Goal: Navigation & Orientation: Understand site structure

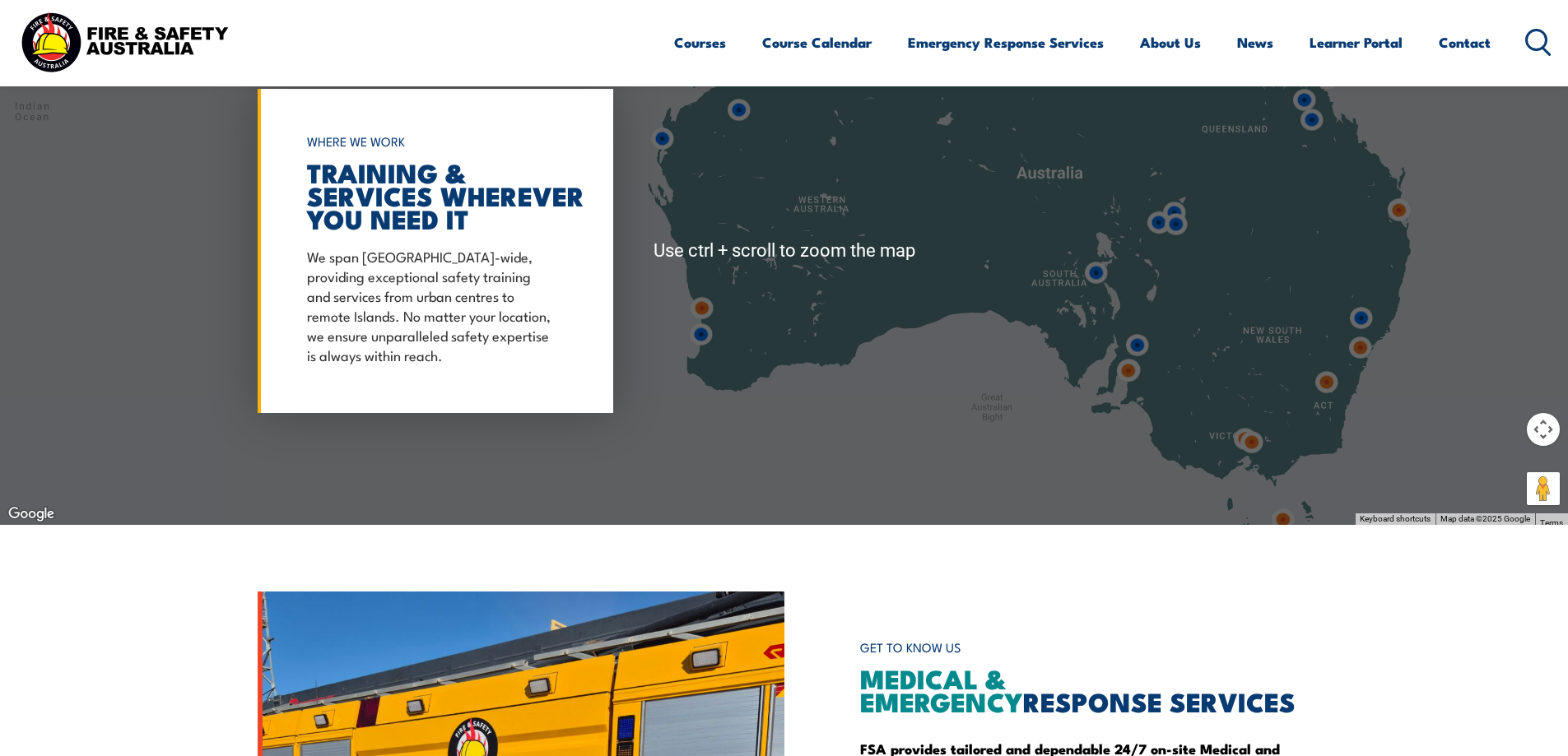
scroll to position [1317, 0]
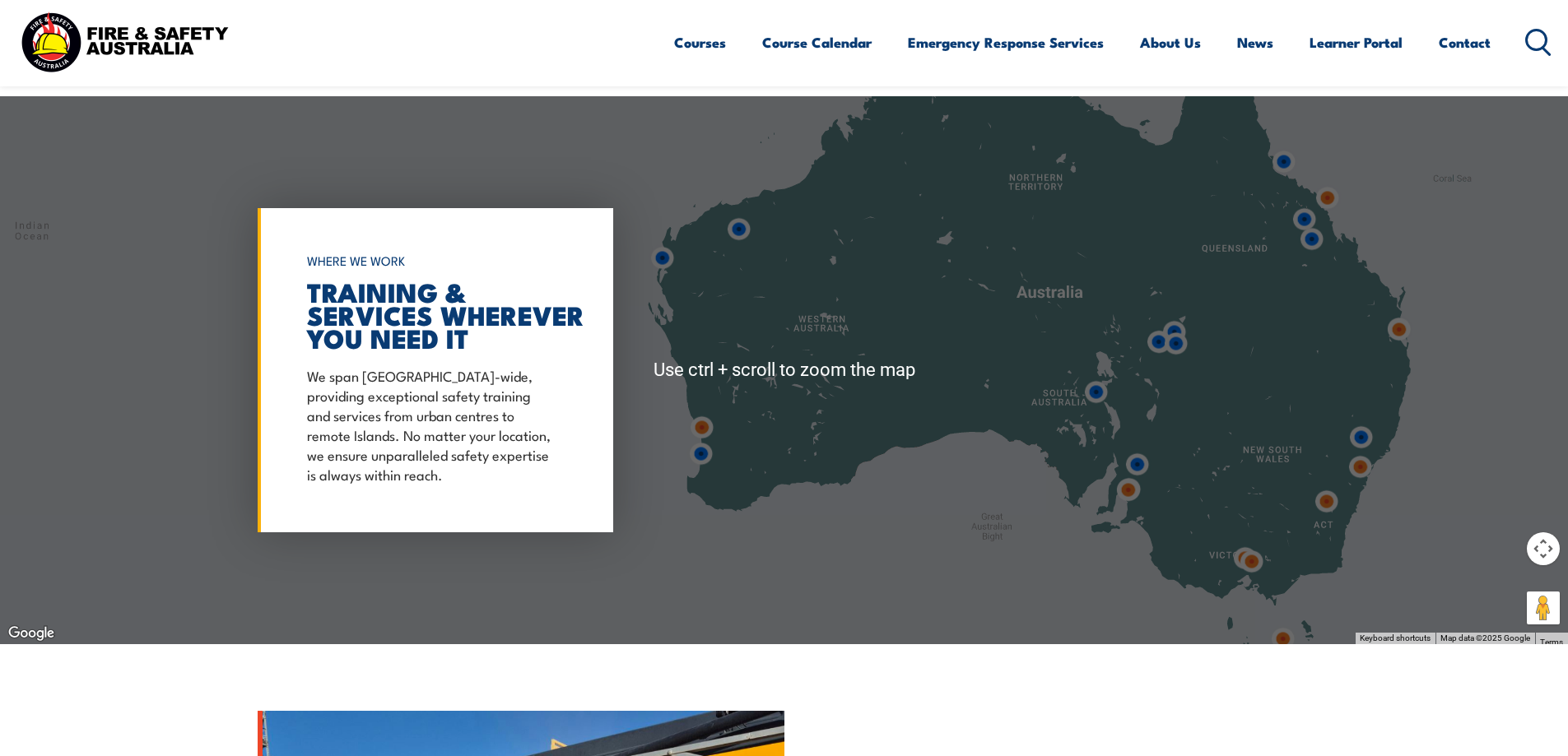
click at [903, 310] on div at bounding box center [784, 369] width 1568 height 548
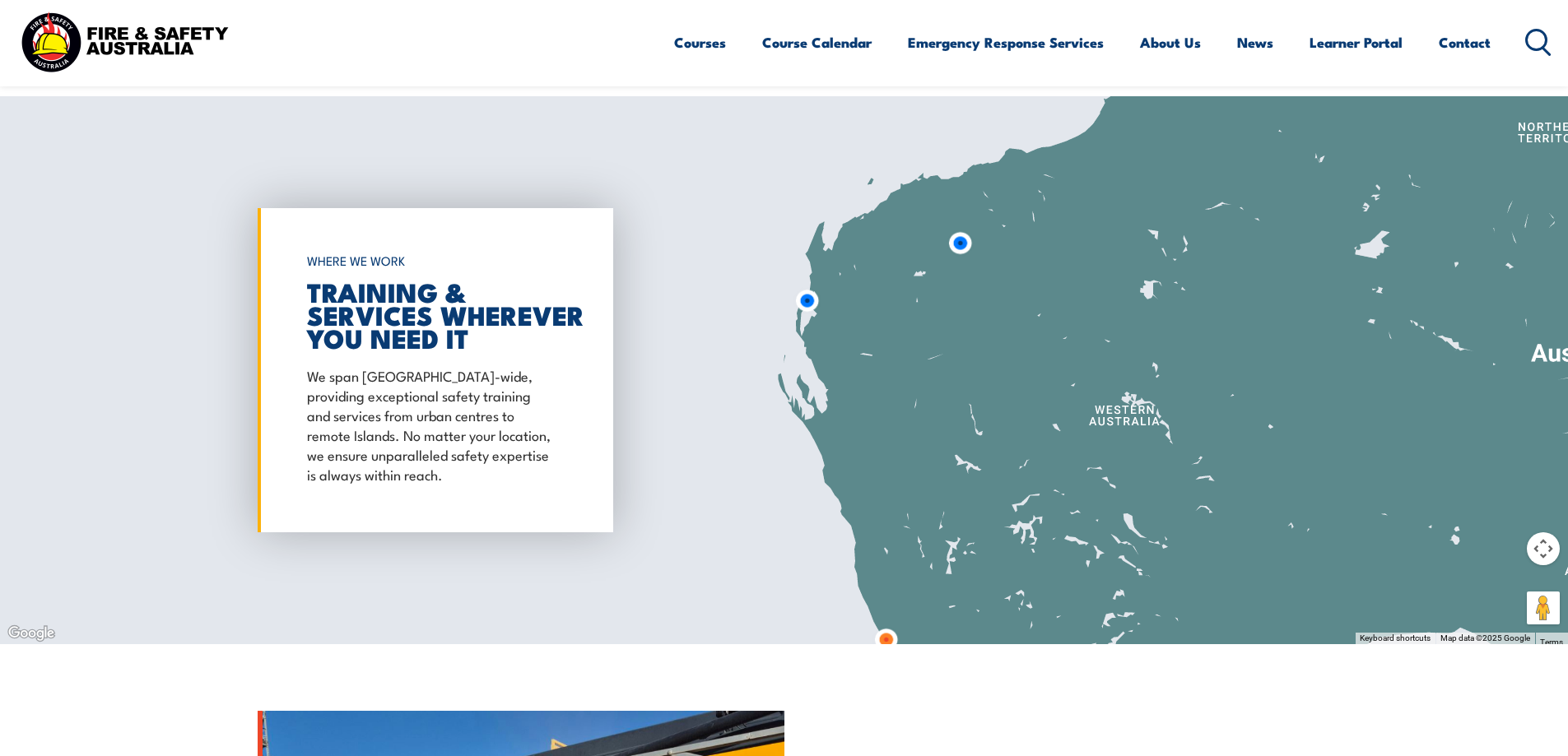
drag, startPoint x: 807, startPoint y: 303, endPoint x: 1118, endPoint y: 369, distance: 317.9
click at [1118, 369] on div at bounding box center [784, 369] width 1568 height 548
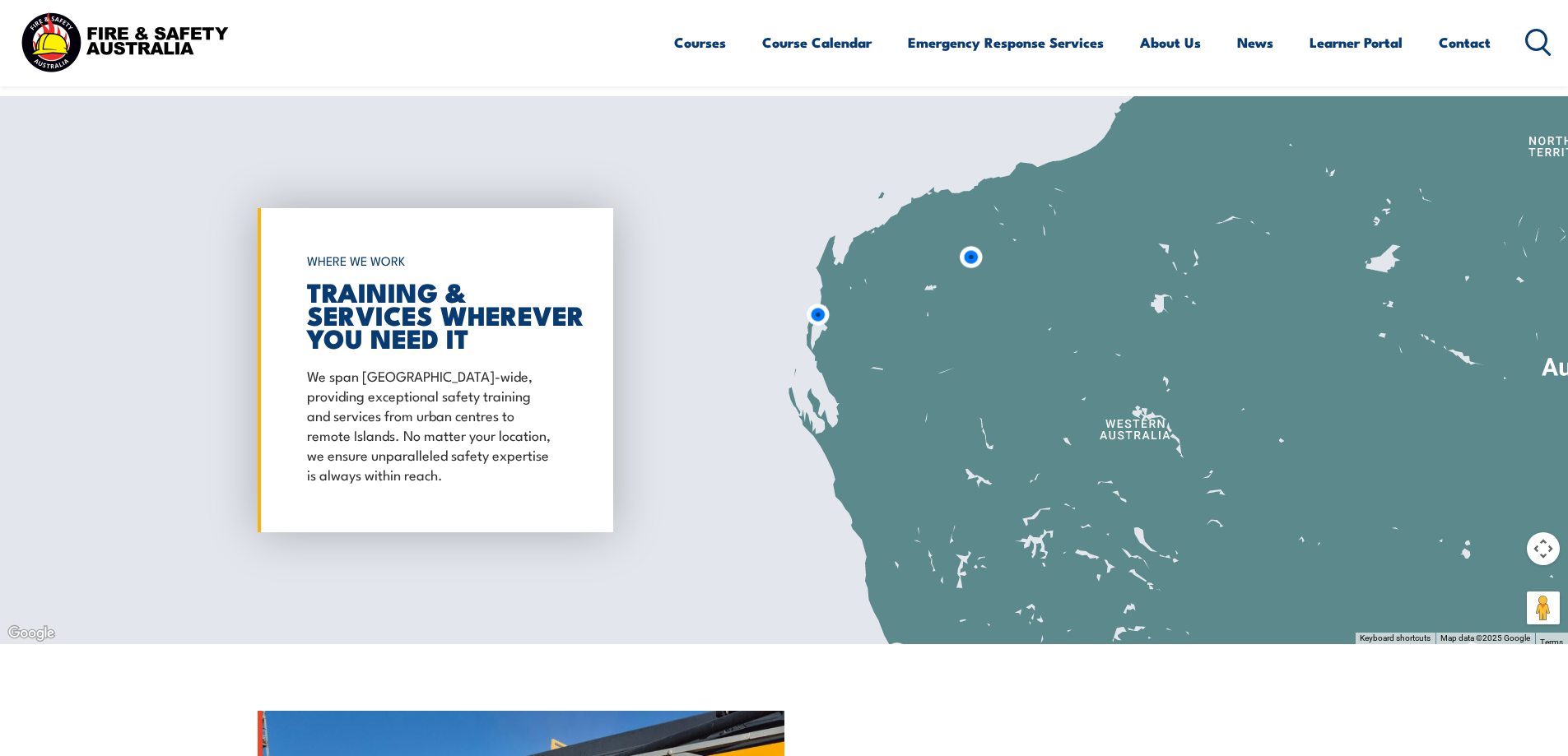
click at [1043, 294] on div at bounding box center [784, 369] width 1568 height 548
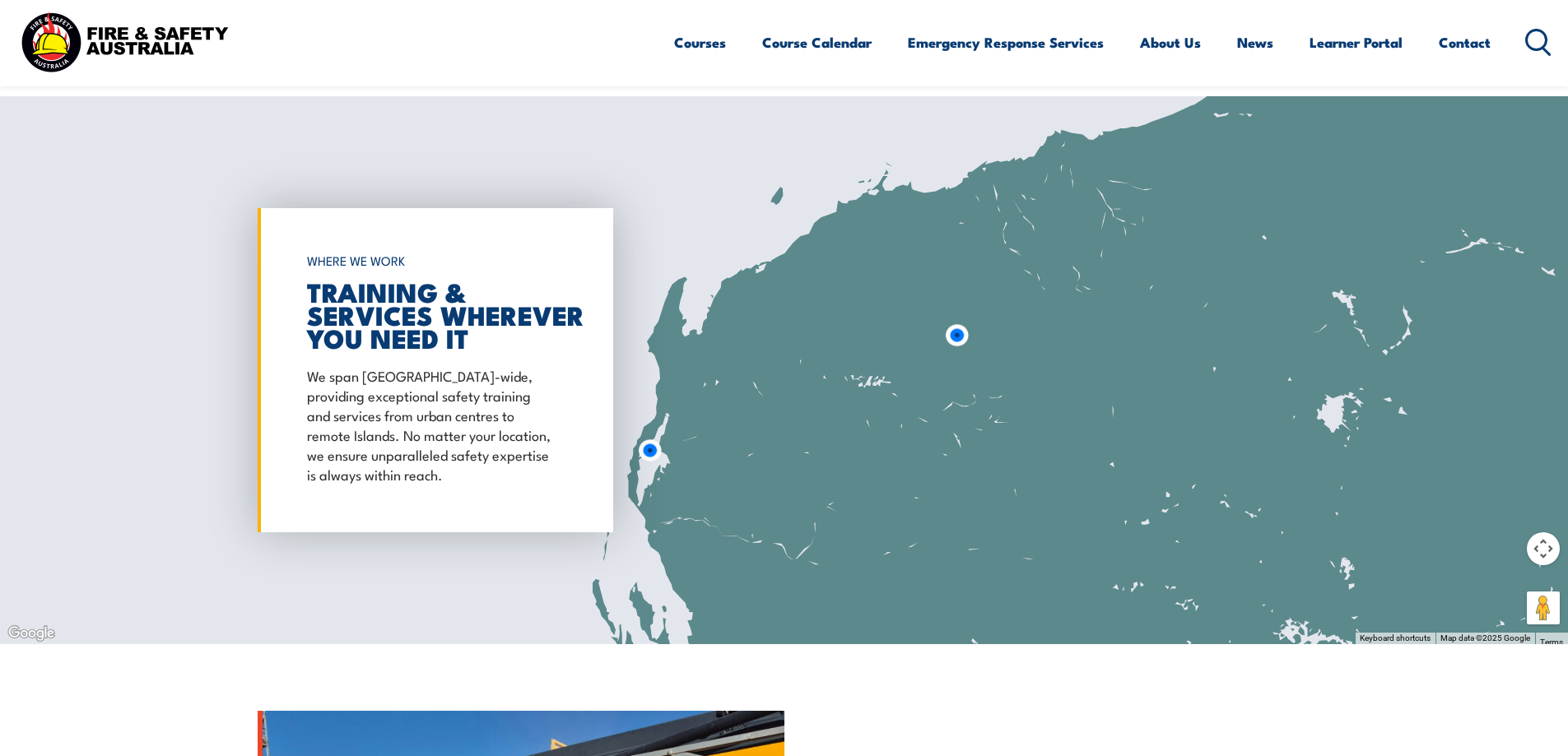
drag, startPoint x: 937, startPoint y: 384, endPoint x: 964, endPoint y: 441, distance: 63.1
click at [964, 441] on div at bounding box center [784, 369] width 1568 height 548
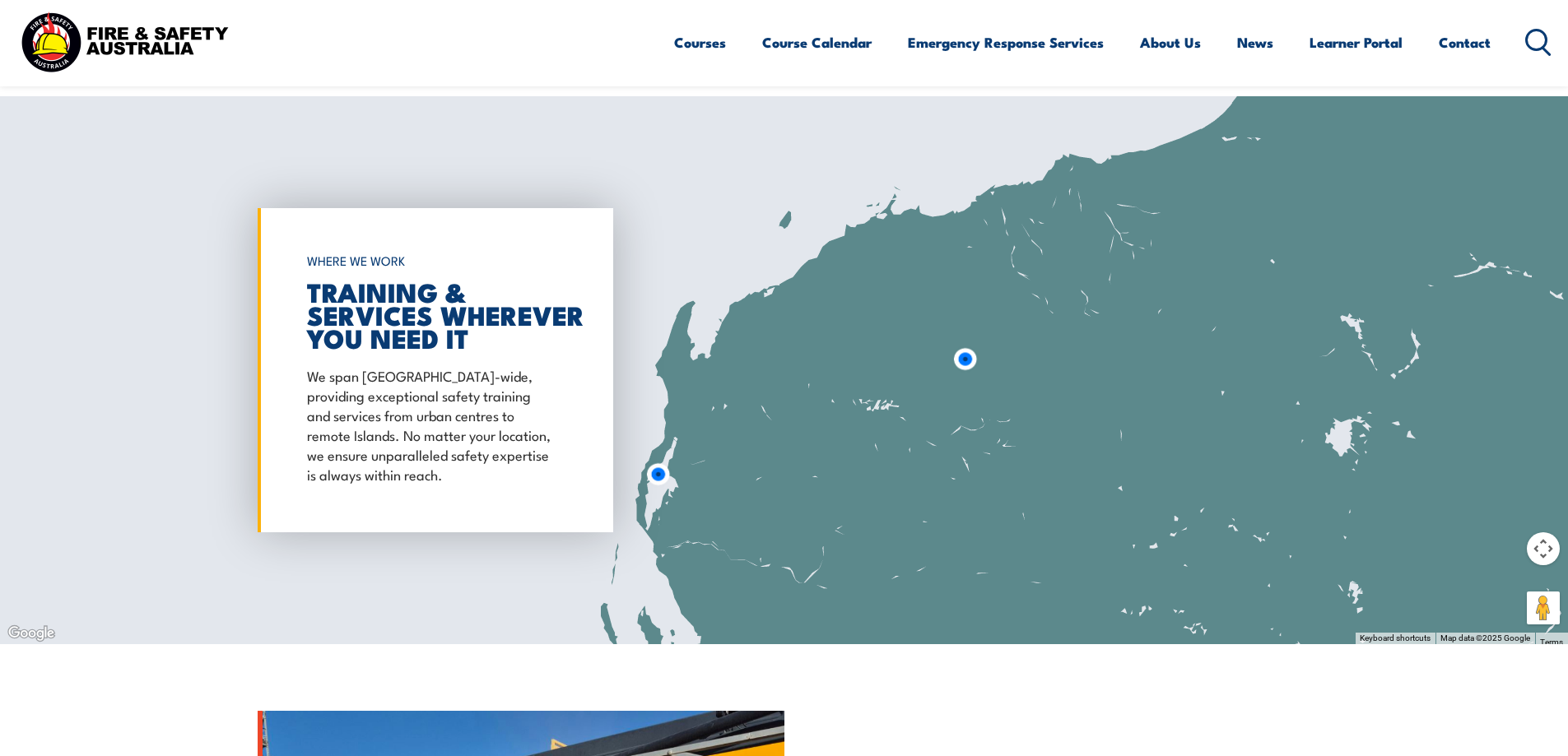
click at [963, 357] on img at bounding box center [965, 359] width 31 height 31
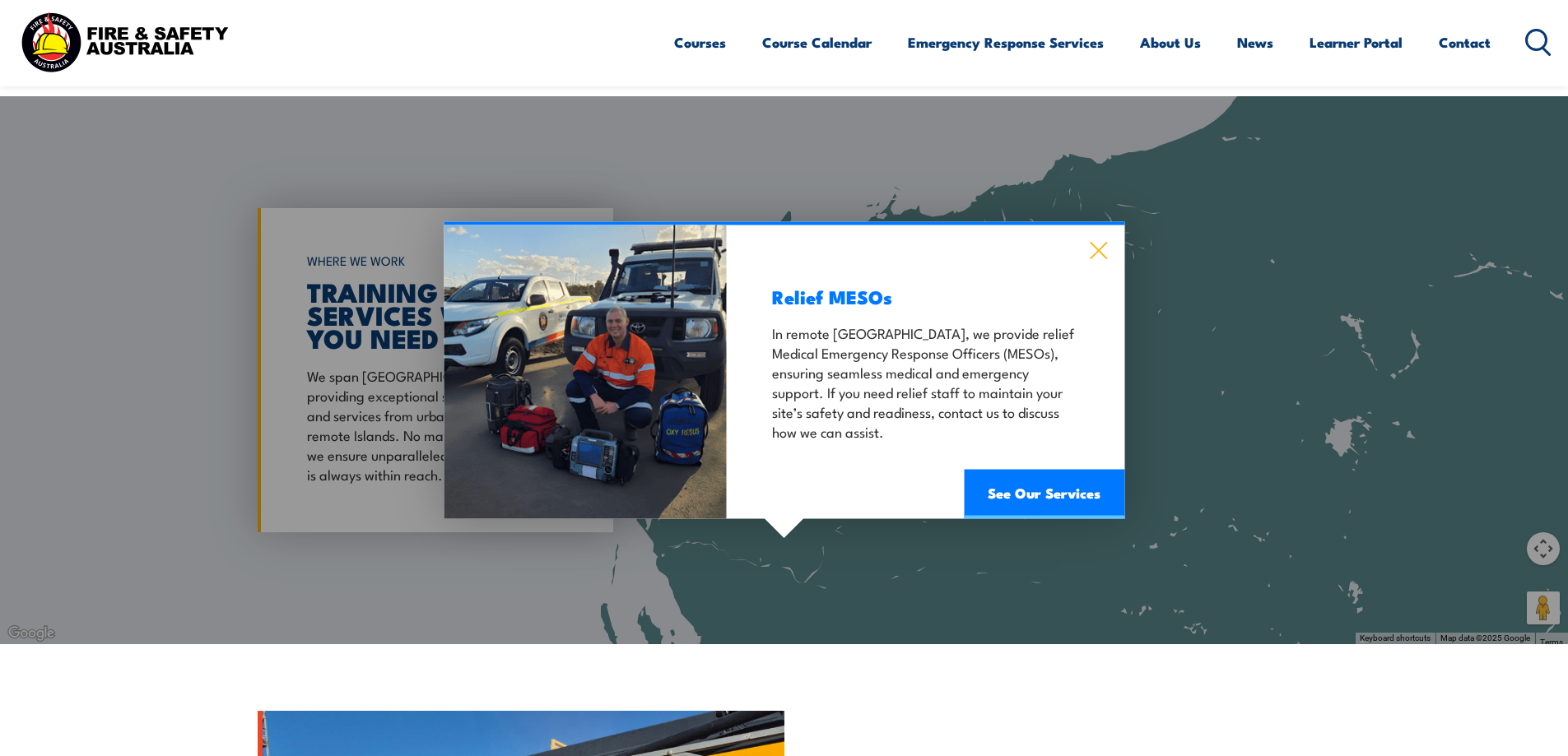
click at [1096, 252] on icon at bounding box center [1098, 249] width 19 height 18
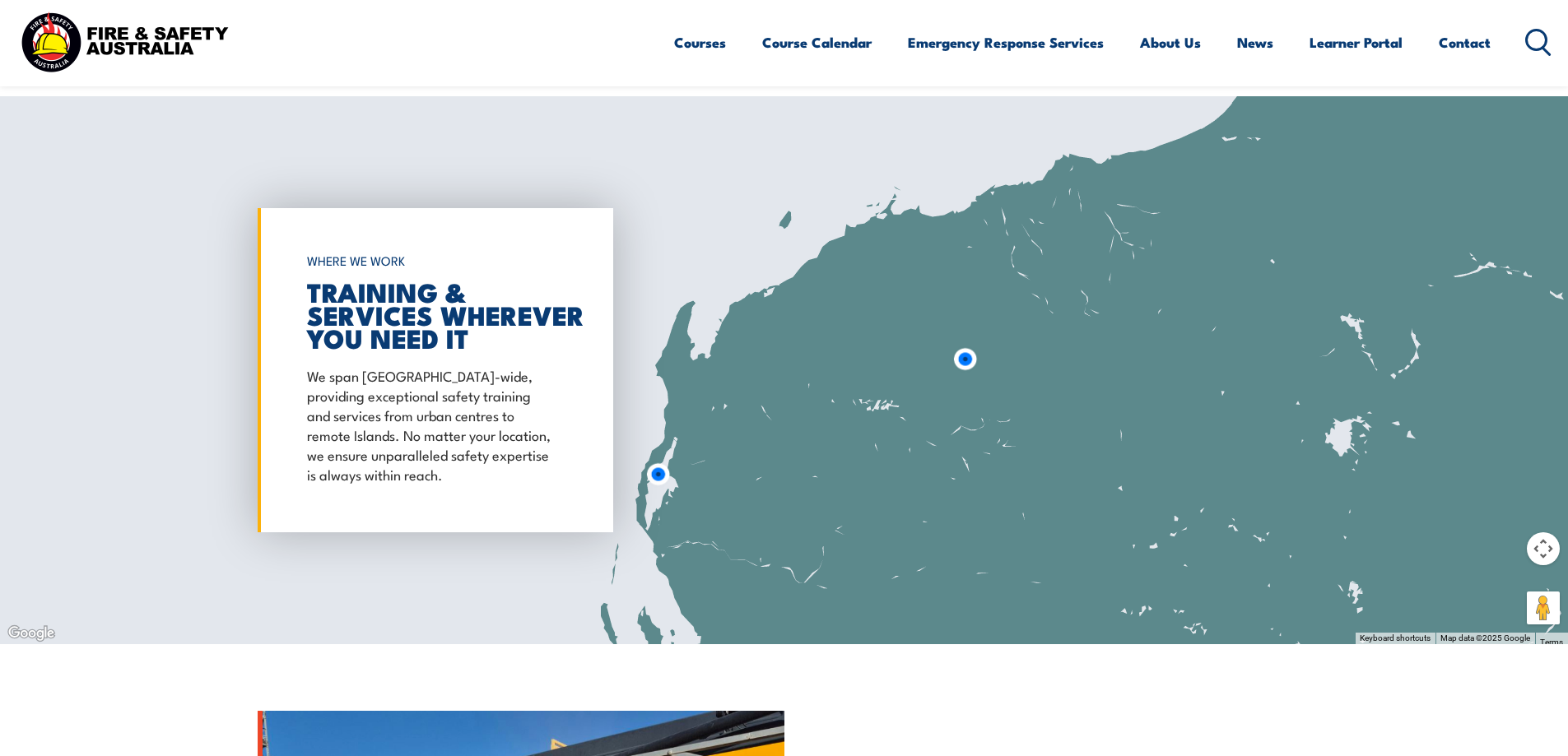
click at [659, 478] on img at bounding box center [658, 475] width 31 height 31
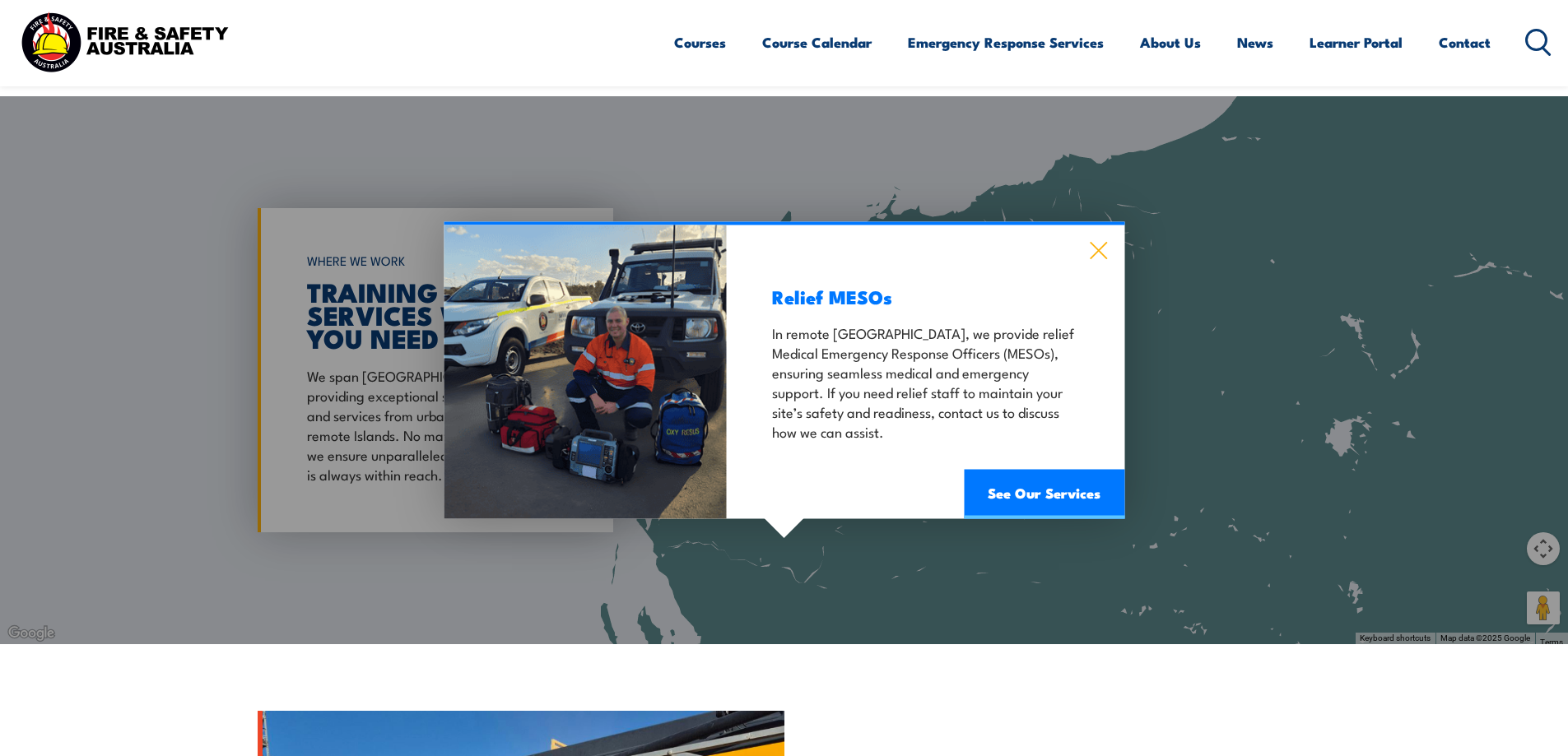
click at [1090, 257] on icon at bounding box center [1098, 250] width 17 height 17
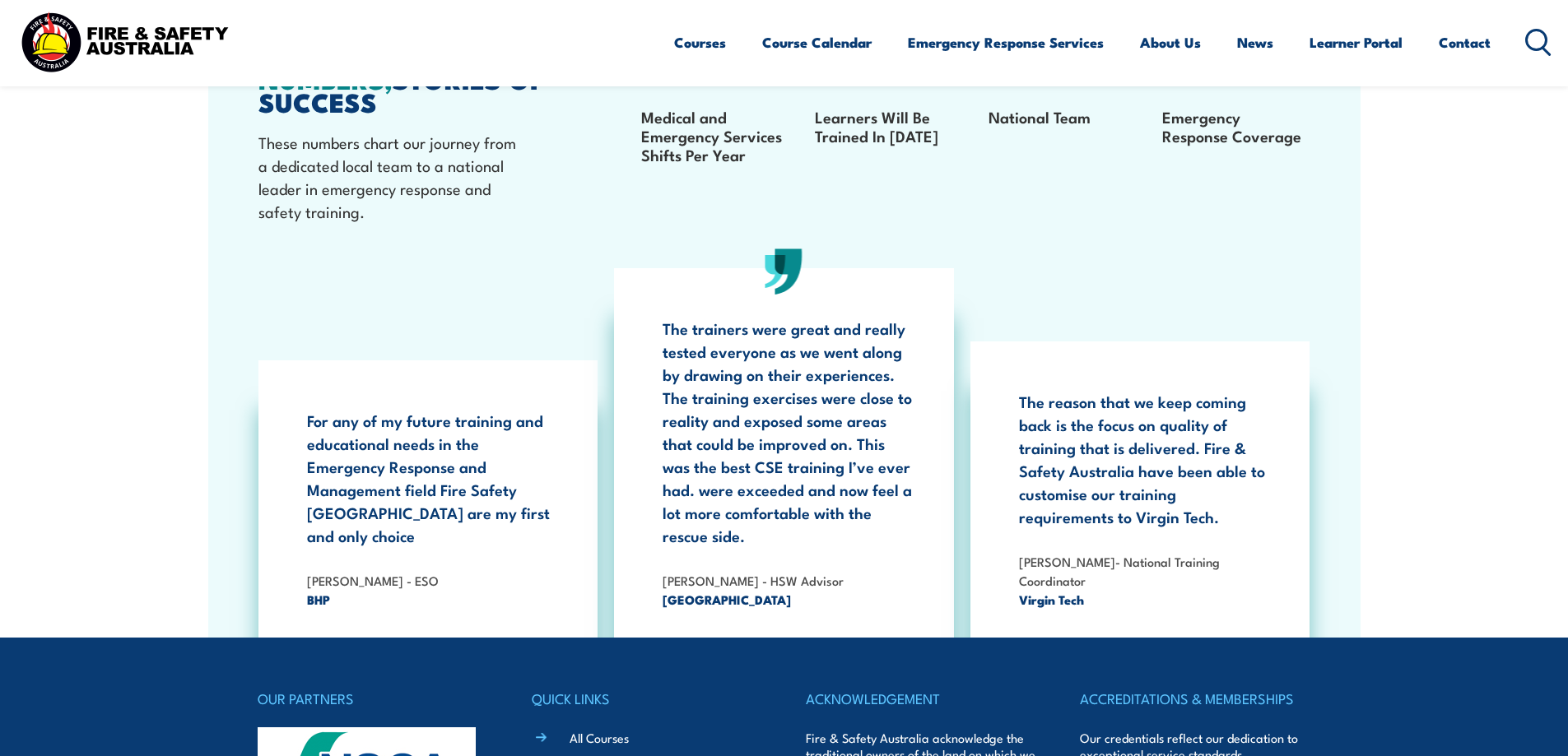
scroll to position [3043, 0]
